Goal: Task Accomplishment & Management: Manage account settings

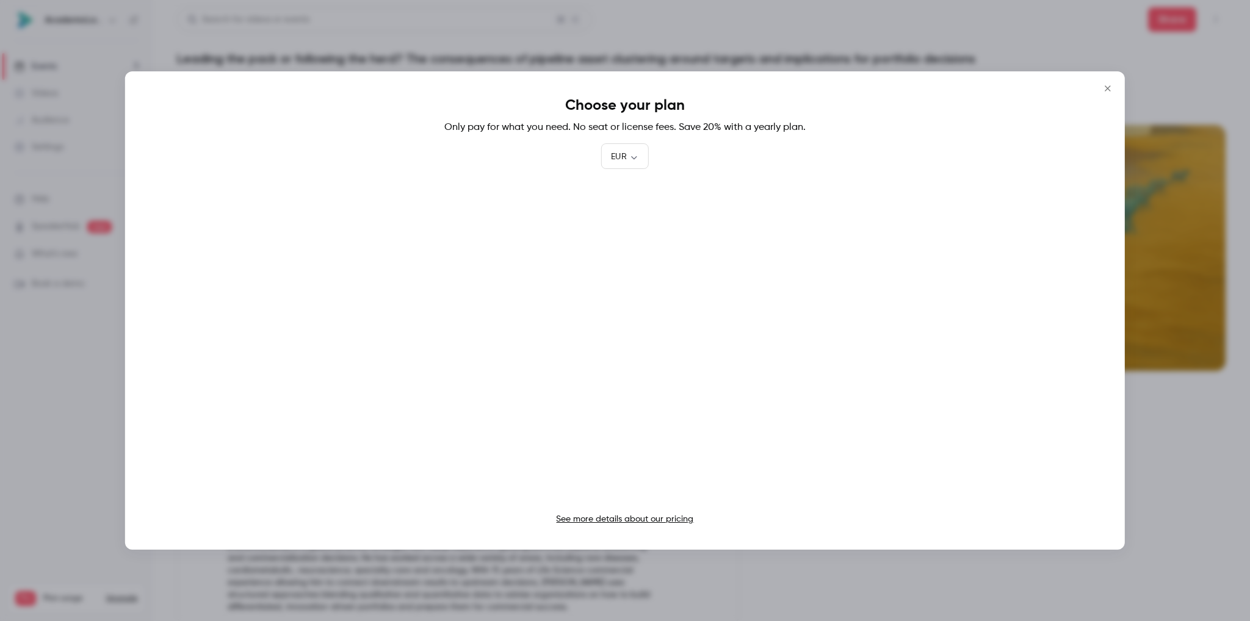
scroll to position [350, 0]
click at [1109, 87] on icon "Close" at bounding box center [1107, 87] width 5 height 5
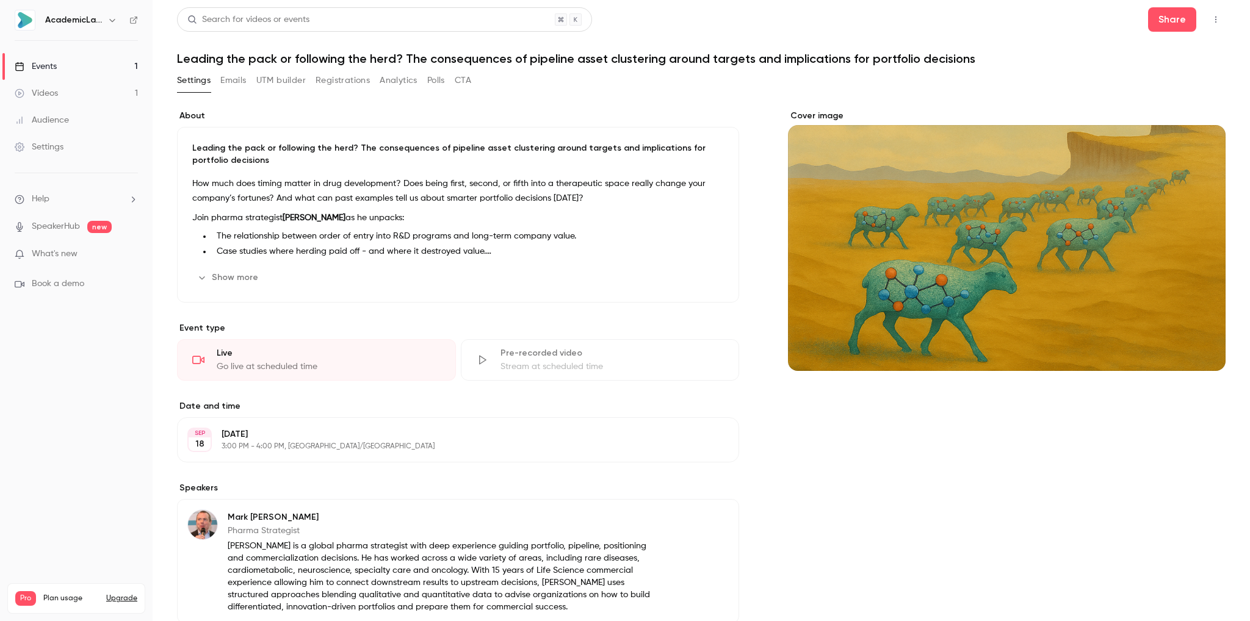
click at [341, 86] on button "Registrations" at bounding box center [343, 81] width 54 height 20
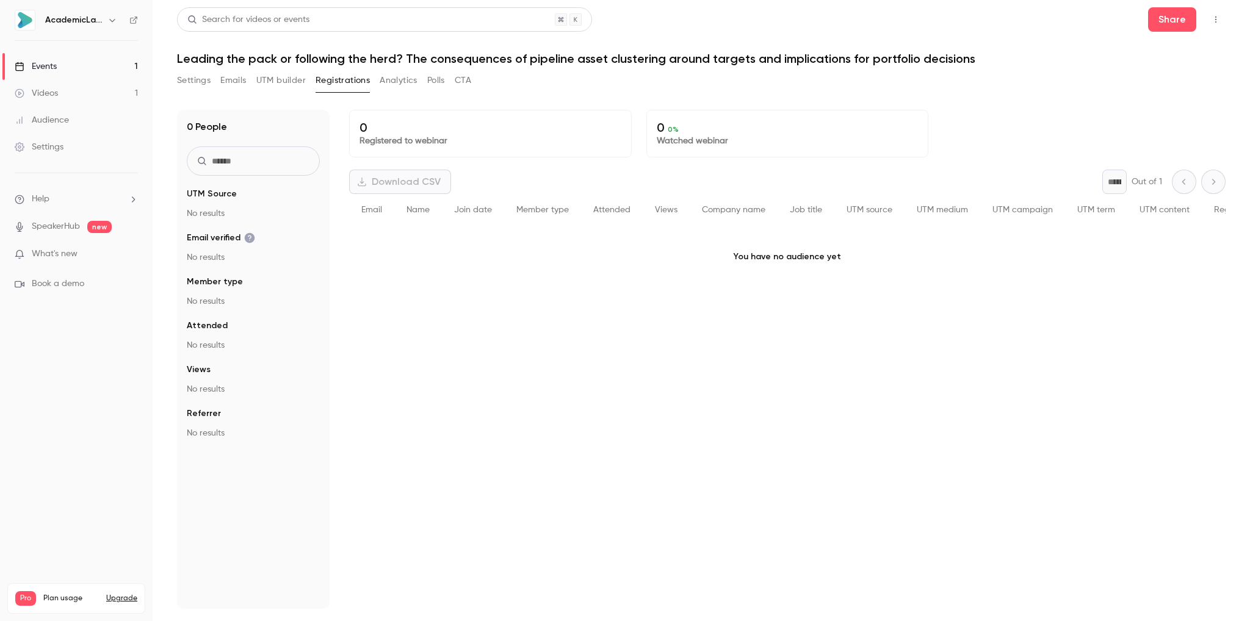
click at [60, 142] on div "Settings" at bounding box center [39, 147] width 49 height 12
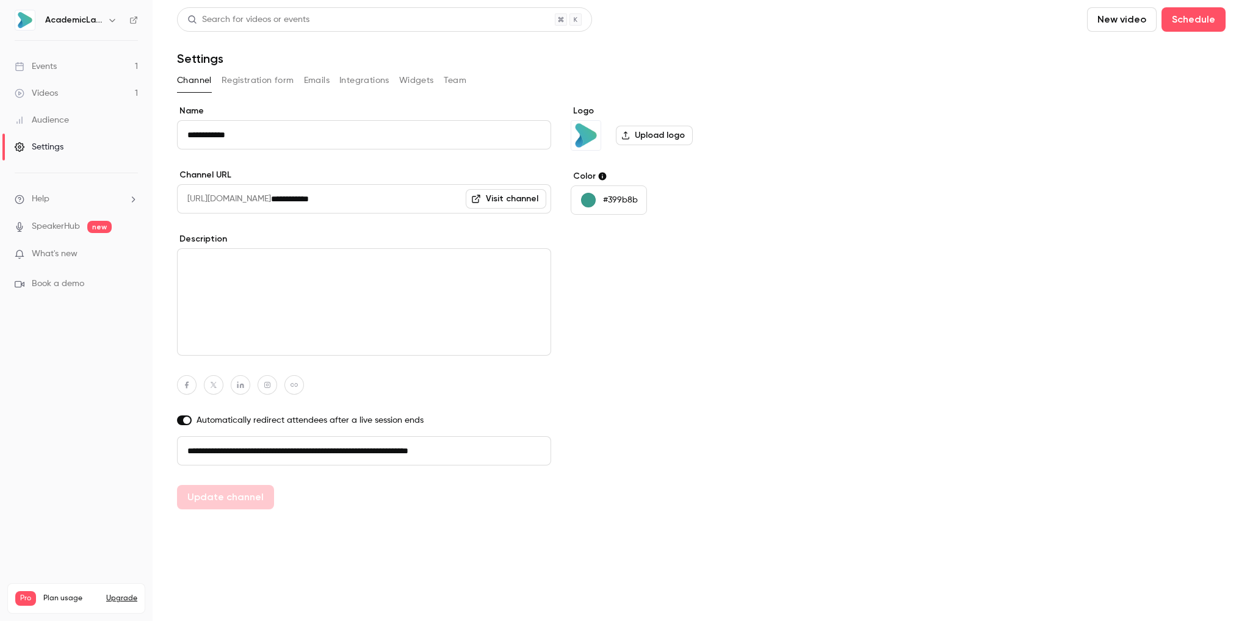
click at [378, 80] on button "Integrations" at bounding box center [364, 81] width 50 height 20
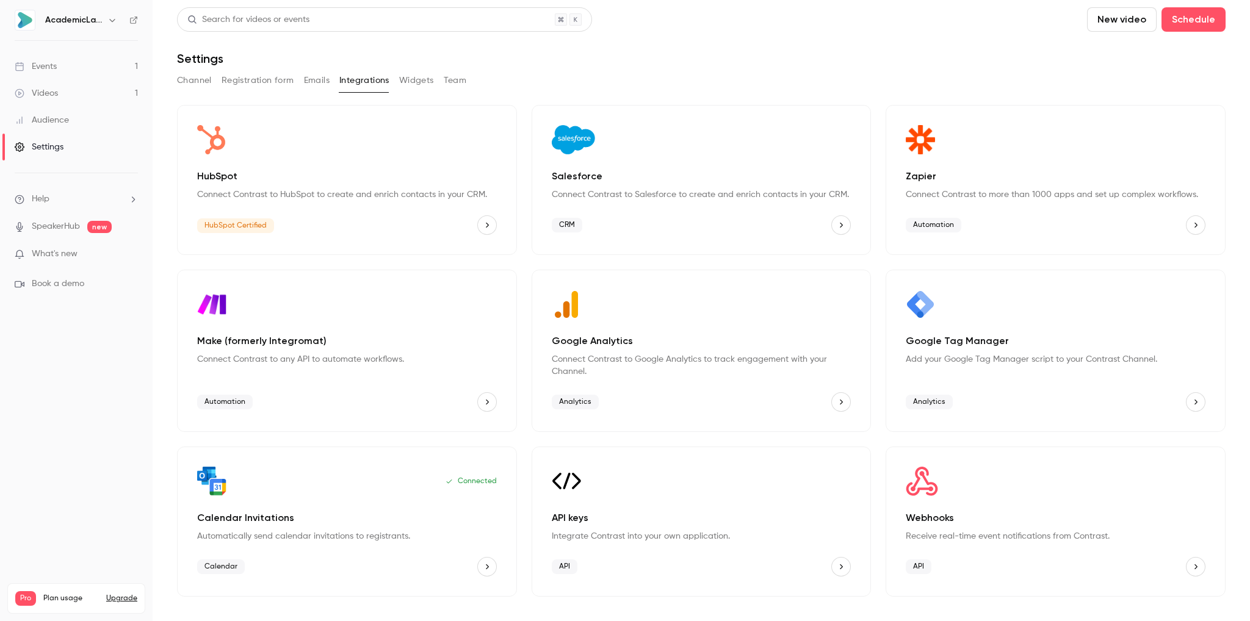
click at [937, 196] on p "Connect Contrast to more than 1000 apps and set up complex workflows." at bounding box center [1056, 195] width 300 height 12
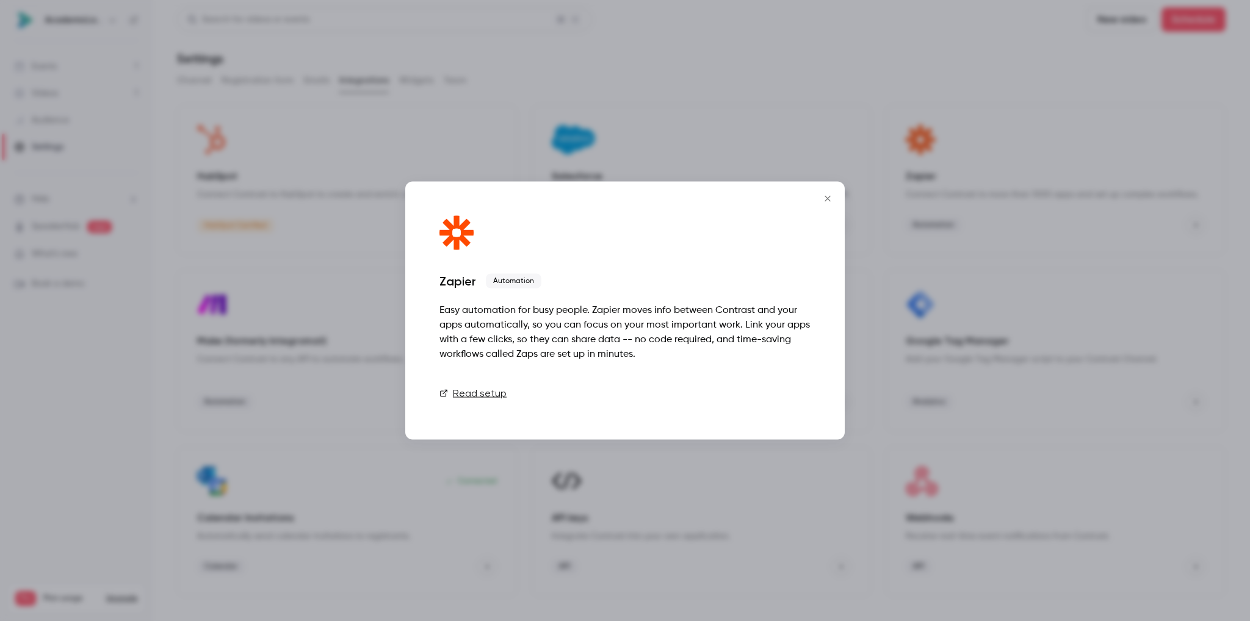
click at [780, 398] on link "Connect" at bounding box center [779, 393] width 61 height 24
